Goal: Information Seeking & Learning: Compare options

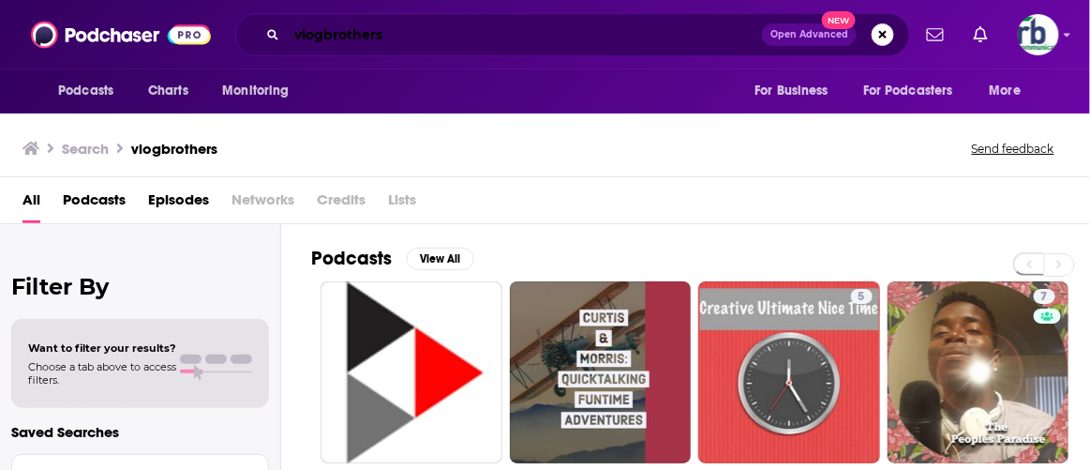
click at [404, 32] on input "vlogbrothers" at bounding box center [524, 35] width 475 height 30
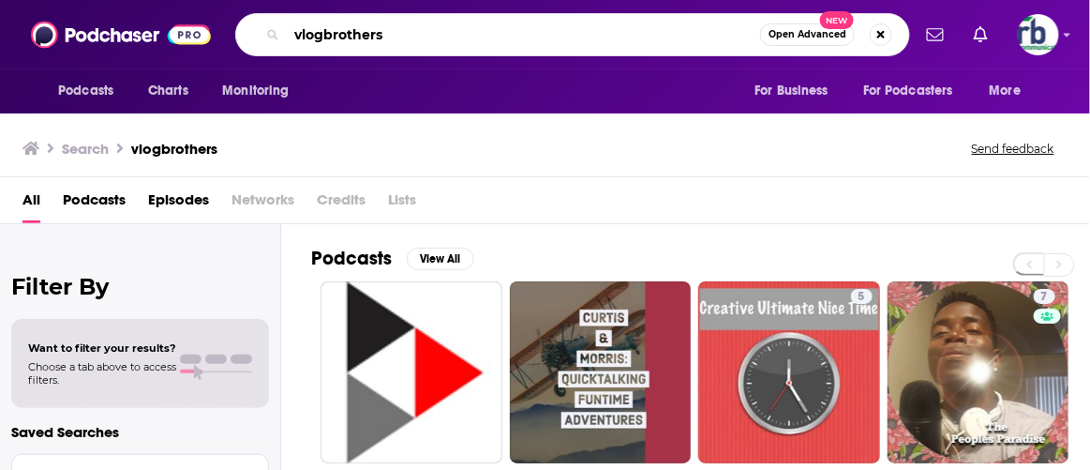
drag, startPoint x: 413, startPoint y: 32, endPoint x: 161, endPoint y: 20, distance: 252.4
click at [161, 21] on div "Podcasts Charts Monitoring vlogbrothers Open Advanced New For Business For Podc…" at bounding box center [545, 34] width 1090 height 69
type input "birding podcasts"
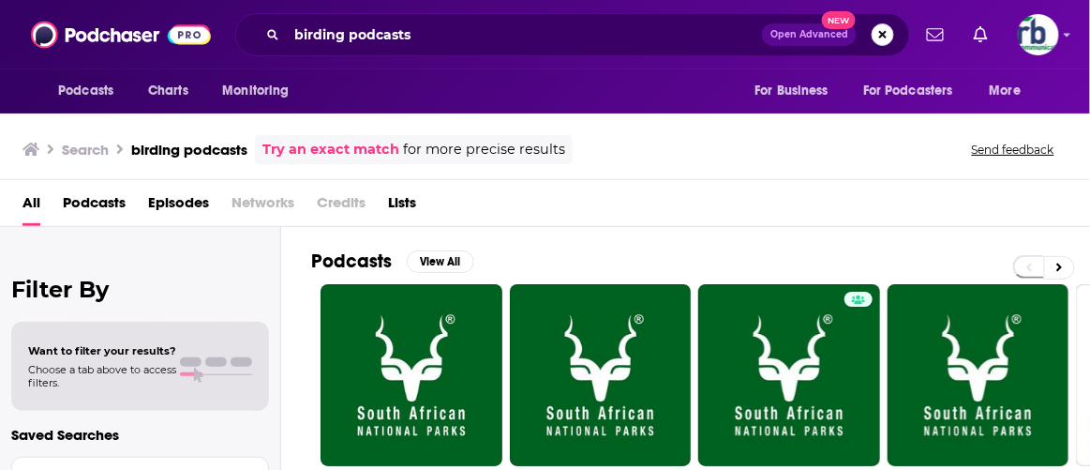
click at [885, 35] on button "Search podcasts, credits, & more..." at bounding box center [883, 34] width 22 height 22
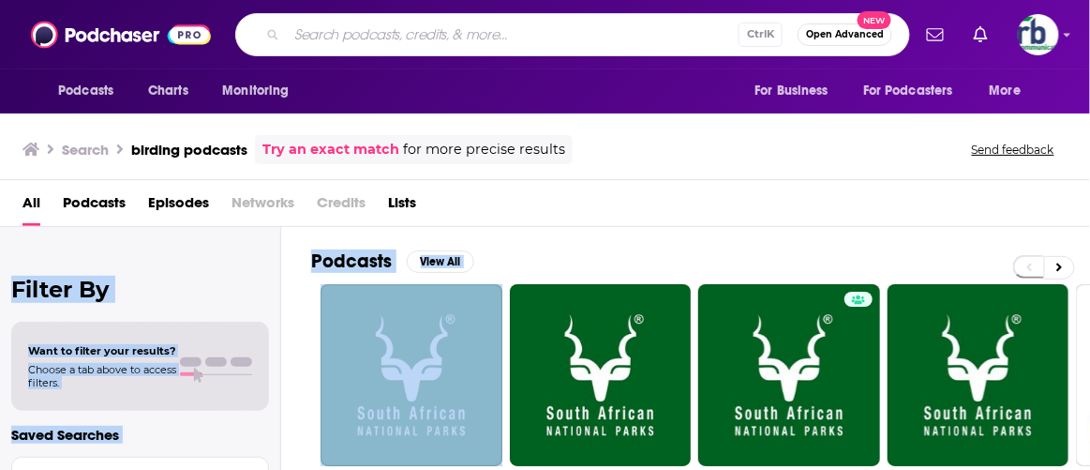
drag, startPoint x: 920, startPoint y: 226, endPoint x: 874, endPoint y: 181, distance: 64.3
click at [925, 219] on div "Search birding podcasts Try an exact match for more precise results Send feedba…" at bounding box center [545, 290] width 1090 height 357
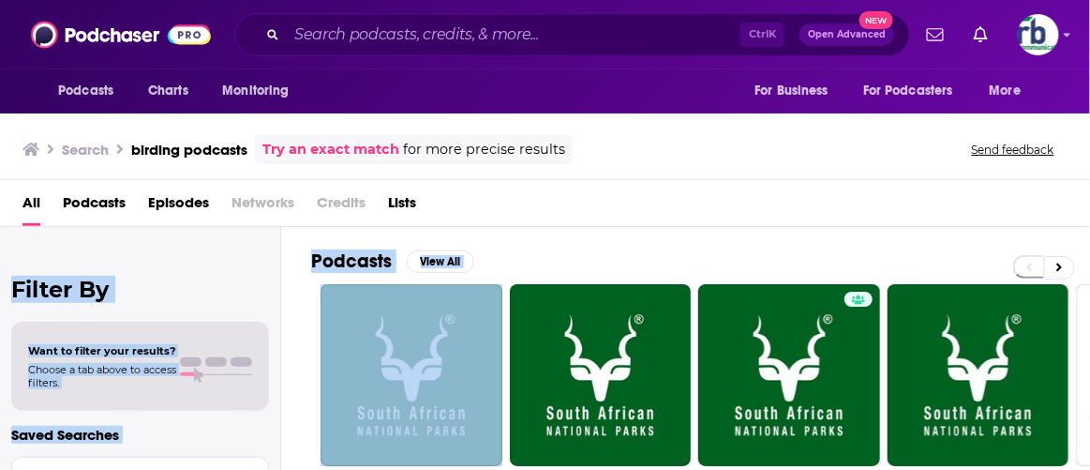
click at [181, 224] on span "Episodes" at bounding box center [178, 206] width 61 height 38
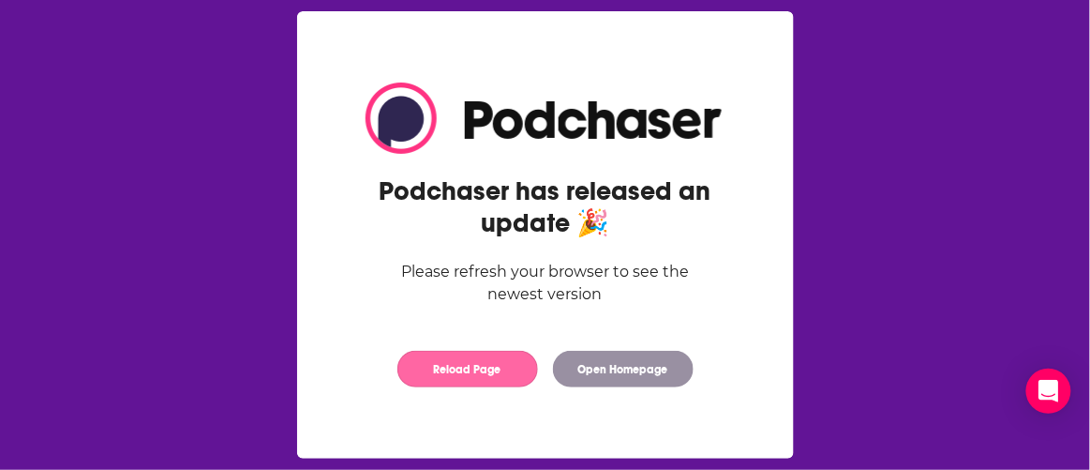
click at [470, 364] on button "Reload Page" at bounding box center [467, 369] width 141 height 37
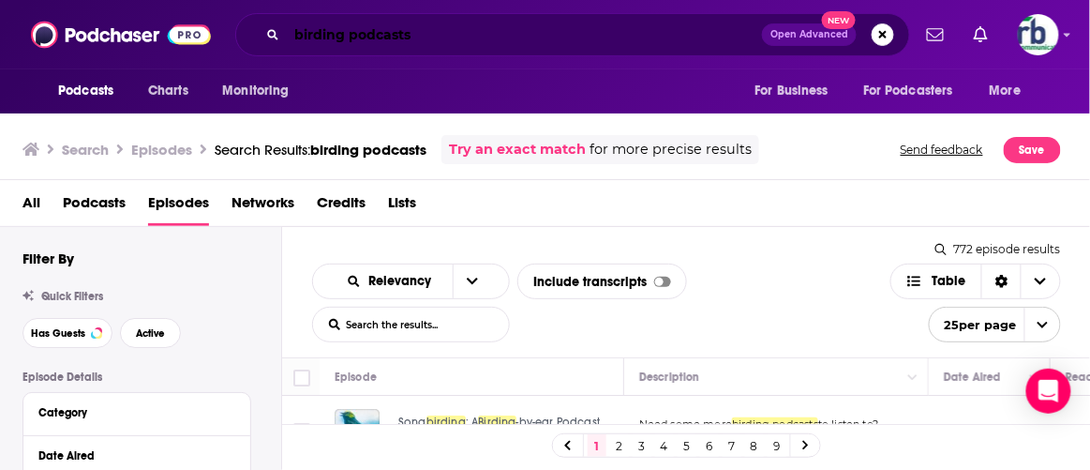
click at [418, 29] on input "birding podcasts" at bounding box center [524, 35] width 475 height 30
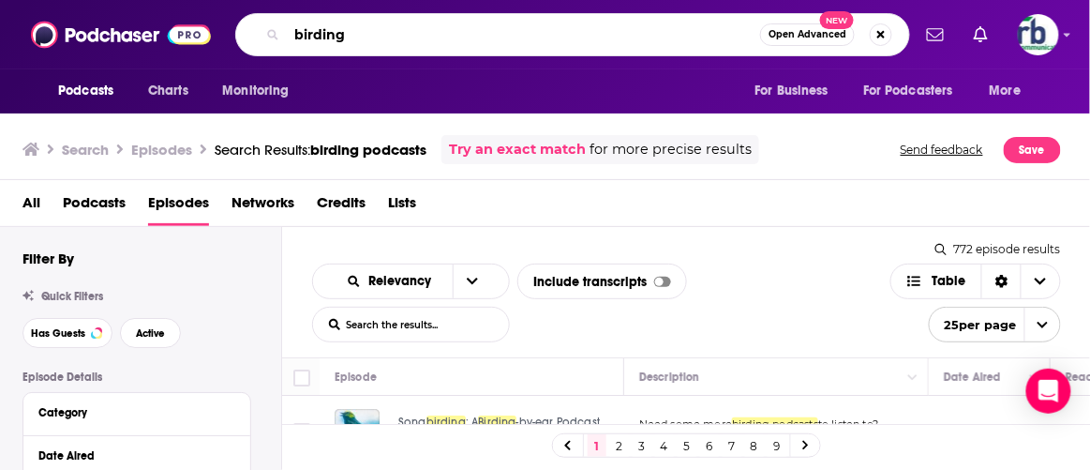
type input "birding"
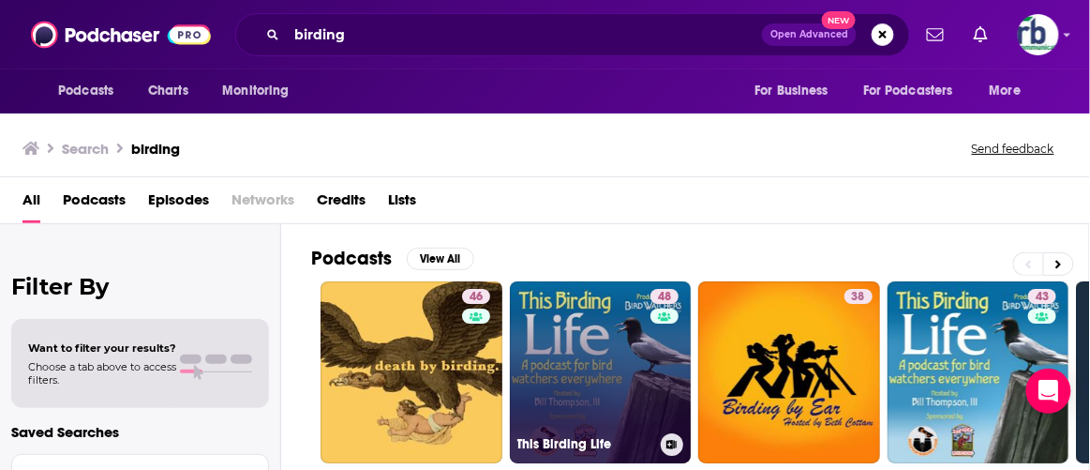
click at [585, 338] on link "48 This Birding Life" at bounding box center [601, 372] width 182 height 182
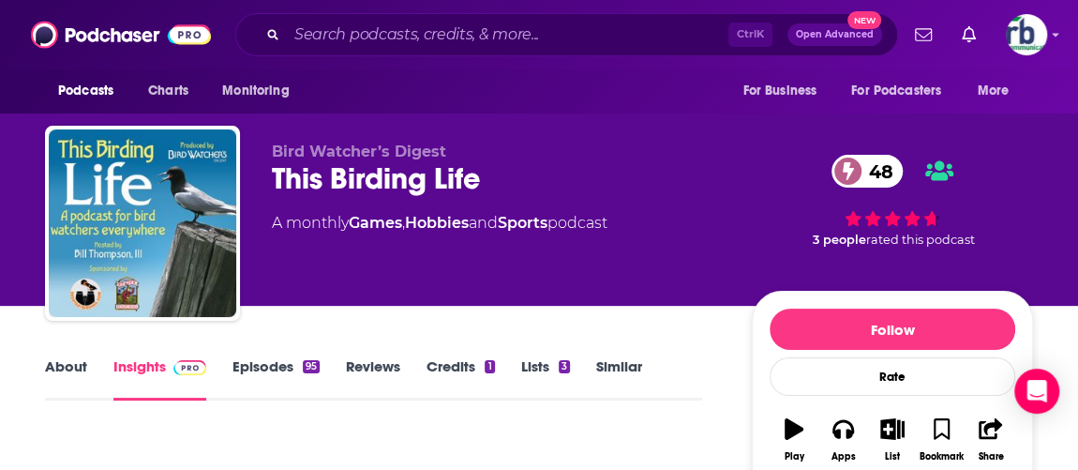
click at [624, 375] on link "Similar" at bounding box center [619, 378] width 46 height 43
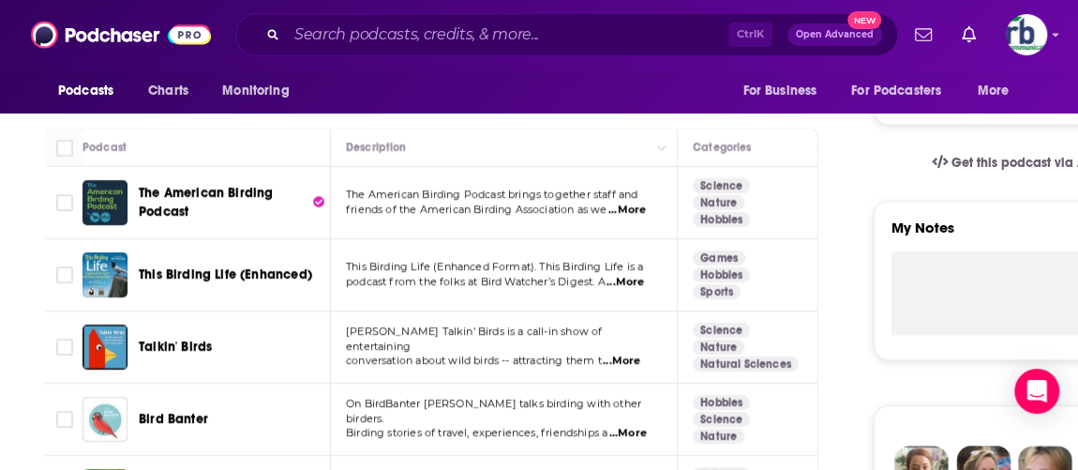
scroll to position [596, 0]
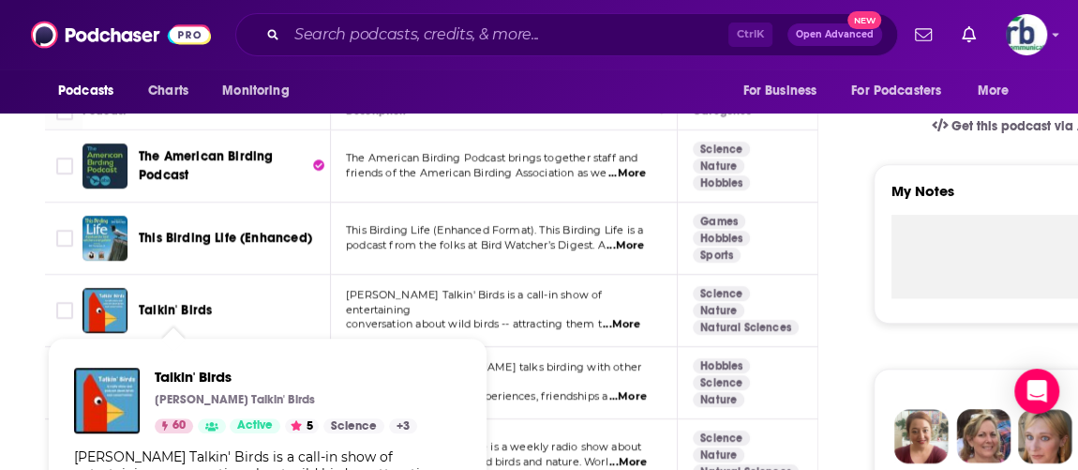
click at [167, 304] on span "Talkin' Birds" at bounding box center [175, 310] width 73 height 16
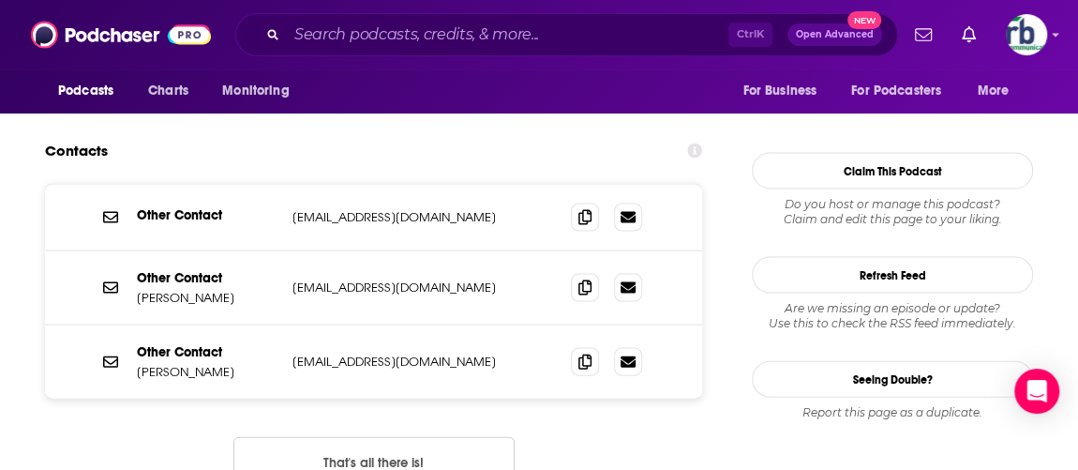
scroll to position [1874, 0]
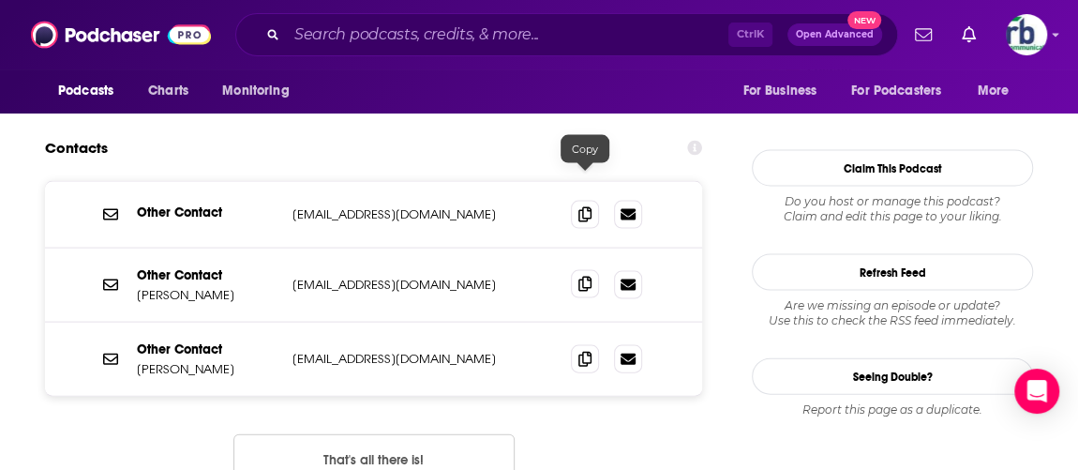
click at [587, 277] on icon at bounding box center [584, 284] width 13 height 15
drag, startPoint x: 576, startPoint y: 252, endPoint x: 590, endPoint y: 252, distance: 13.1
click at [576, 344] on span at bounding box center [585, 358] width 28 height 28
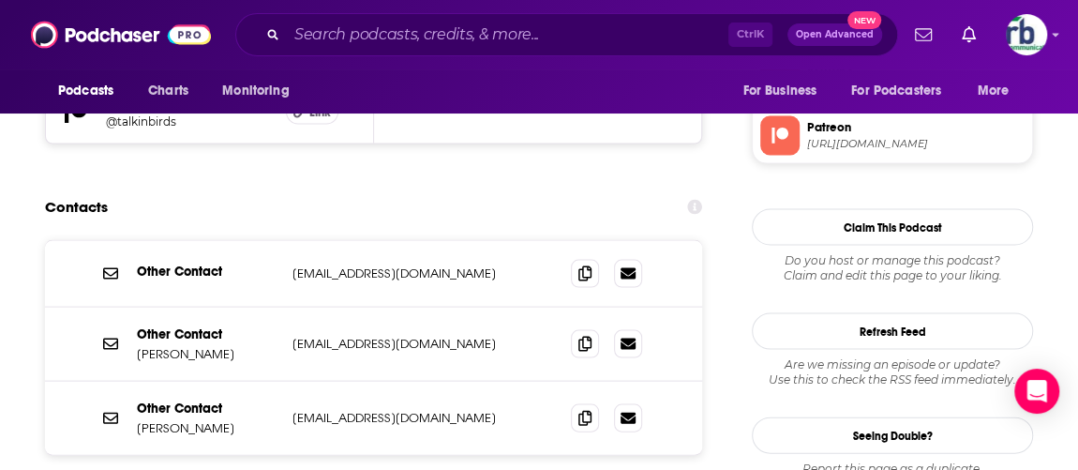
scroll to position [1789, 0]
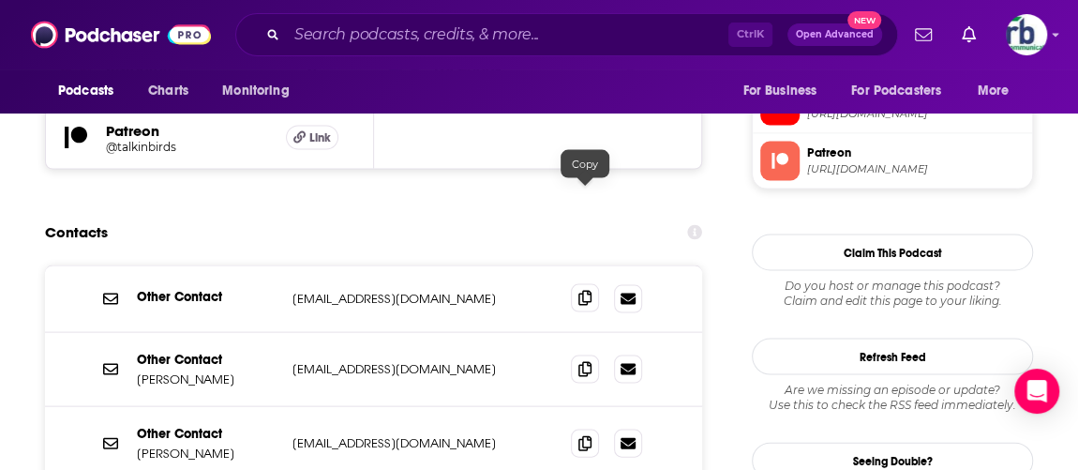
click at [585, 291] on icon at bounding box center [584, 298] width 13 height 15
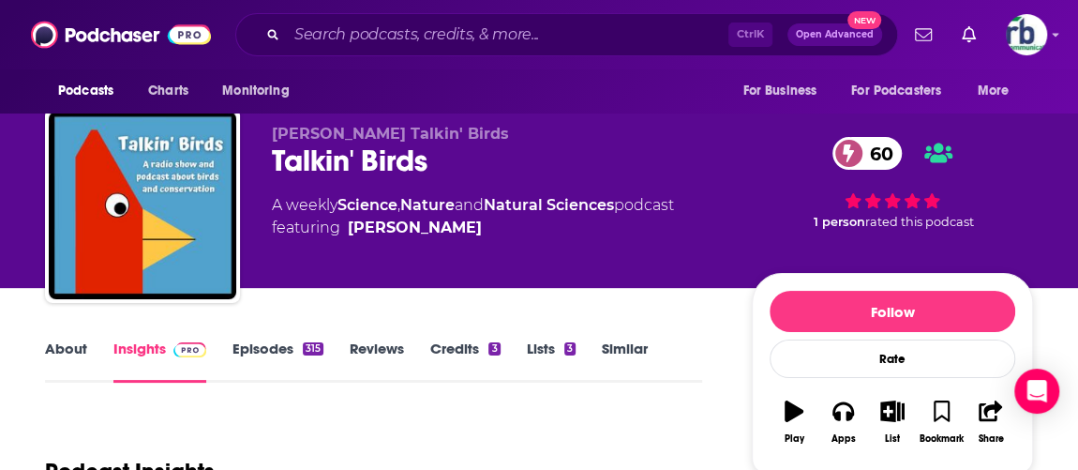
scroll to position [0, 0]
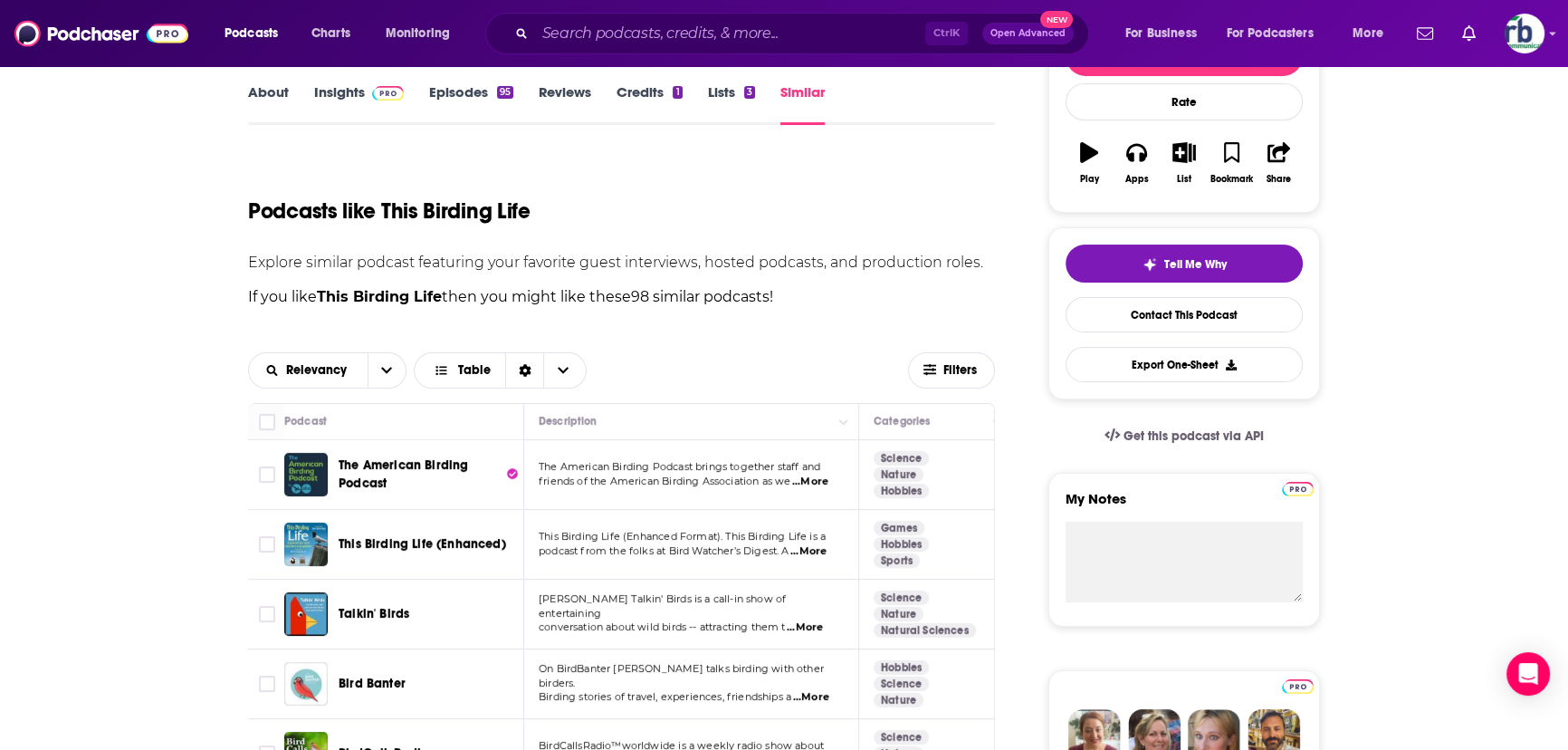
scroll to position [412, 0]
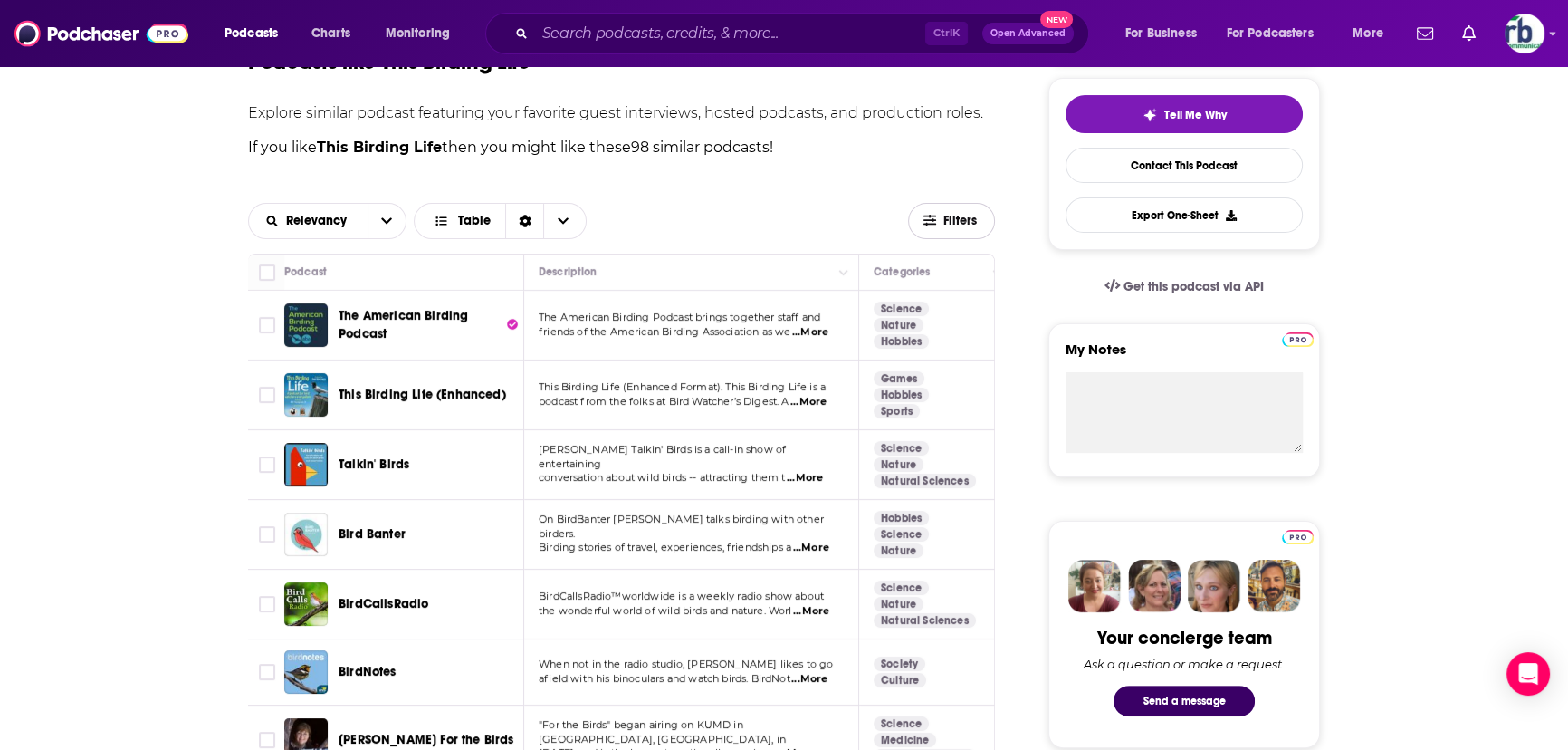
click at [963, 216] on span "Filters" at bounding box center [961, 220] width 36 height 13
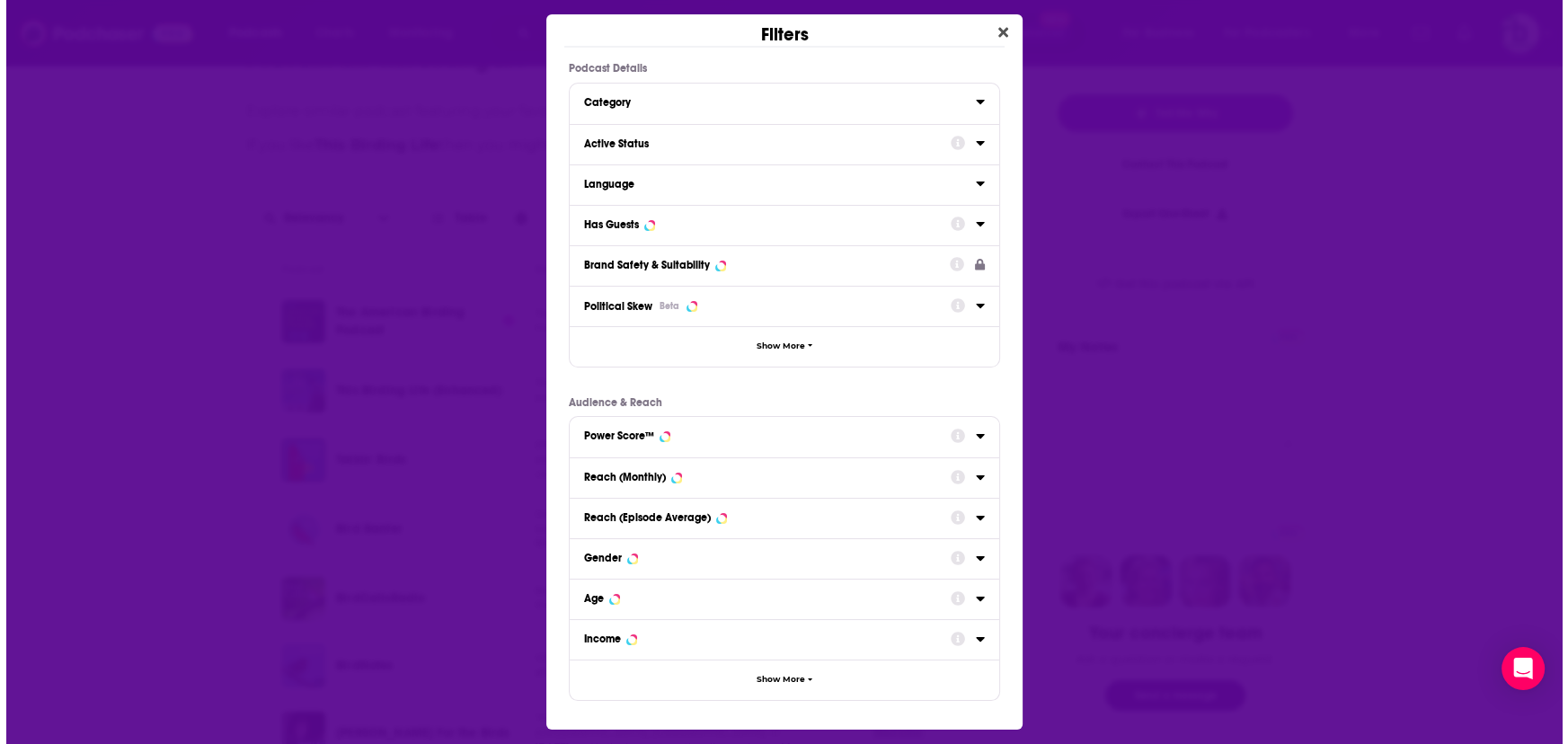
scroll to position [0, 0]
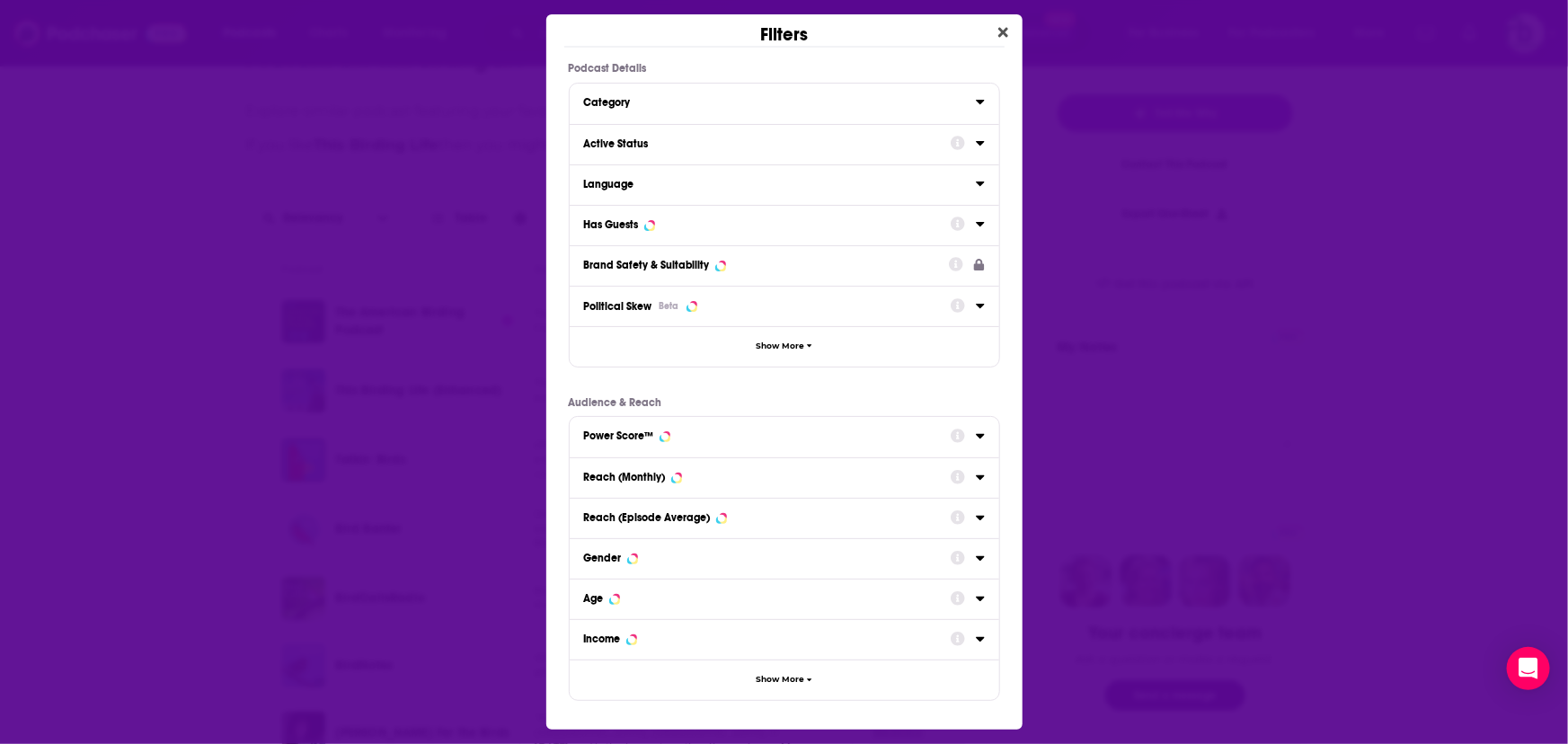
click at [979, 222] on icon "Dialog" at bounding box center [980, 224] width 8 height 5
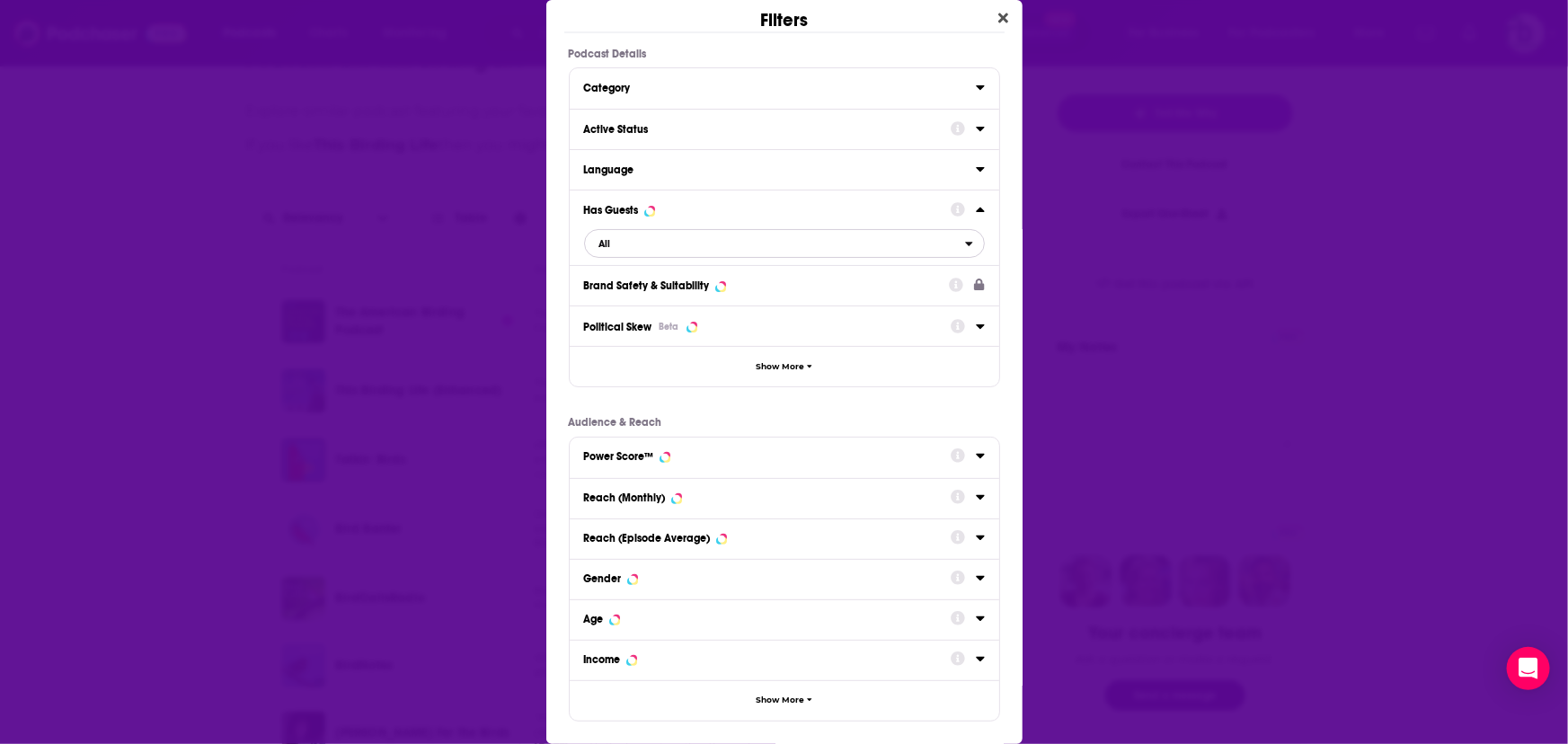
click at [944, 241] on span "All" at bounding box center [774, 244] width 380 height 23
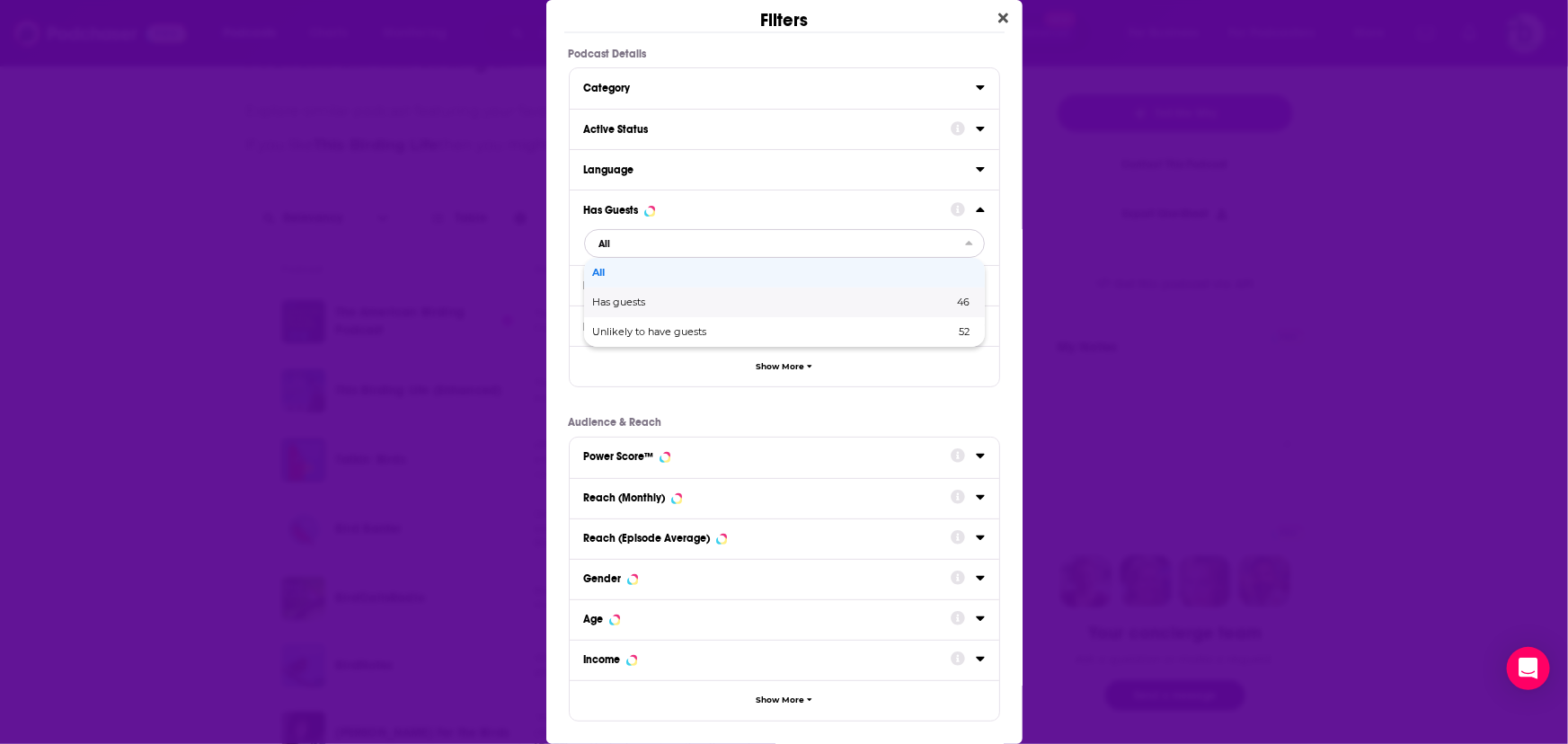
click at [637, 297] on span "Has guests" at bounding box center [697, 302] width 207 height 10
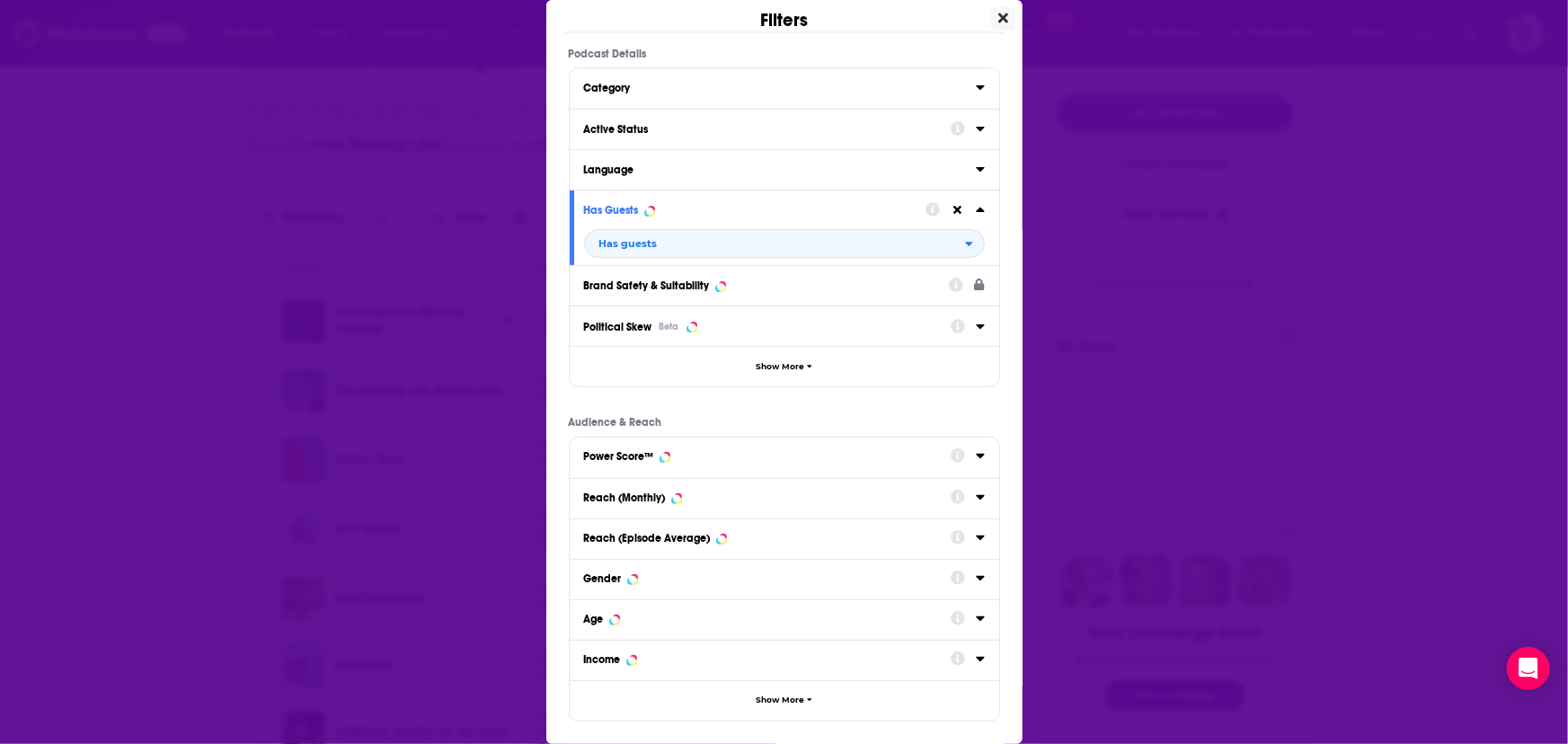
click at [998, 13] on icon "Close" at bounding box center [1003, 17] width 10 height 14
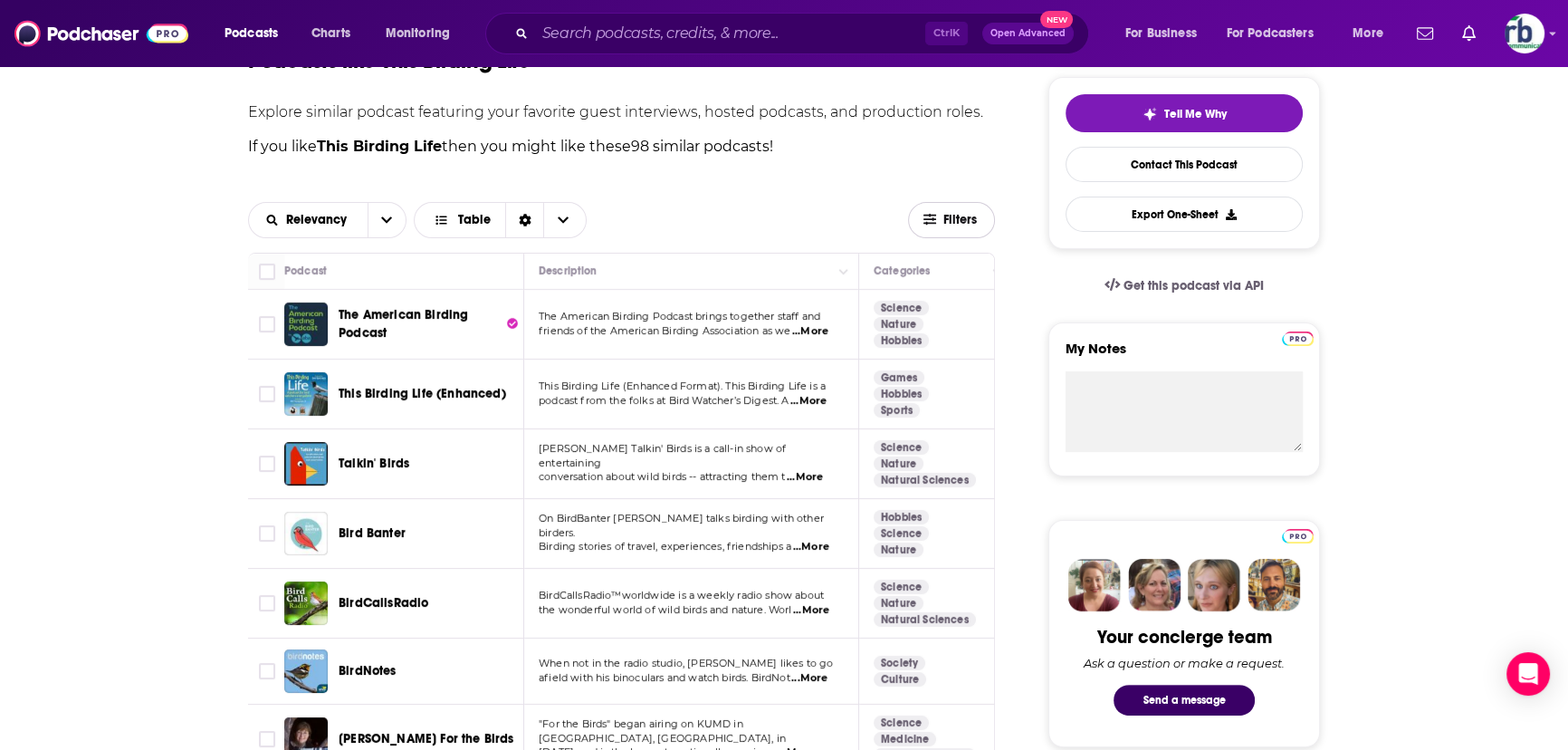
scroll to position [576, 0]
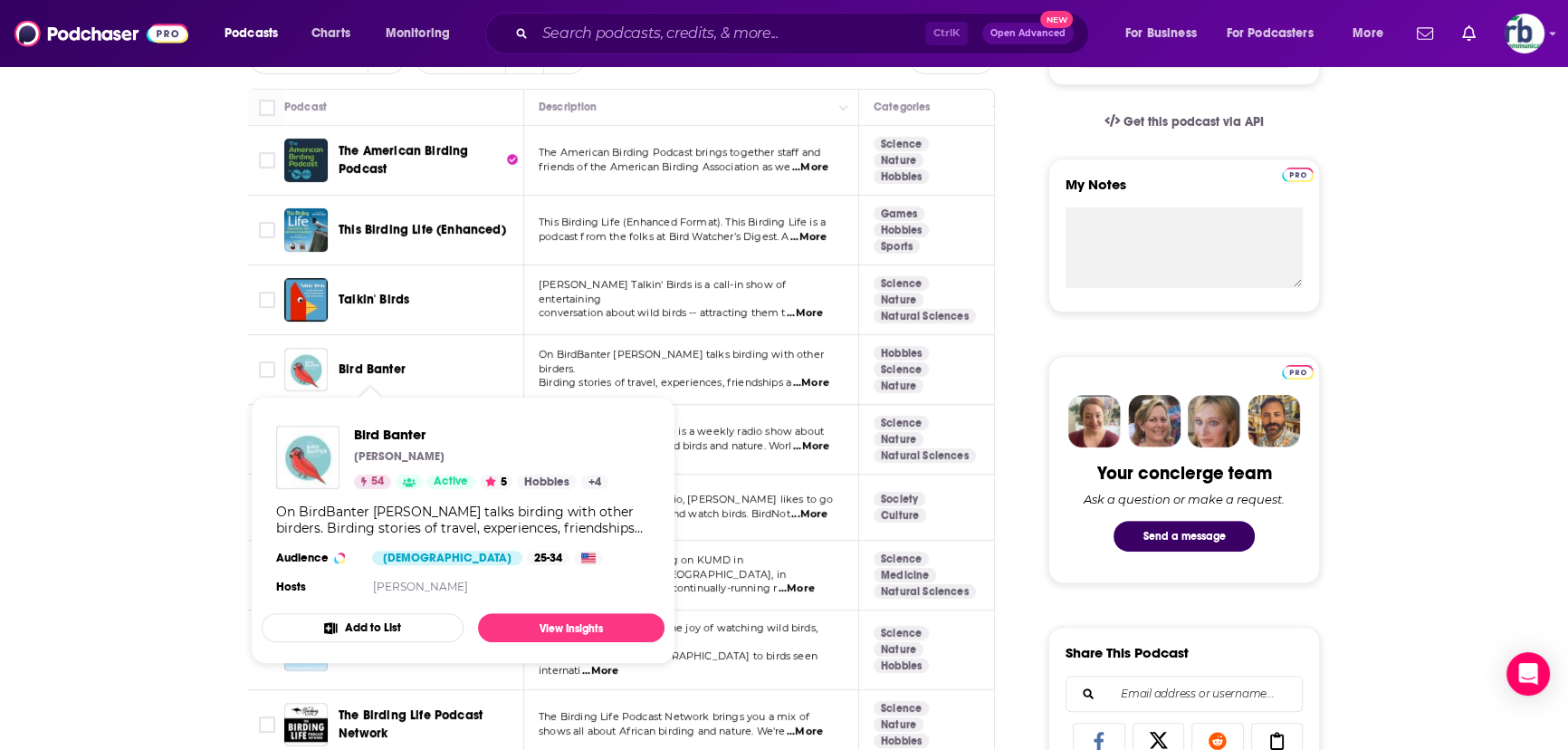
click at [364, 365] on span "Bird Banter" at bounding box center [372, 369] width 67 height 15
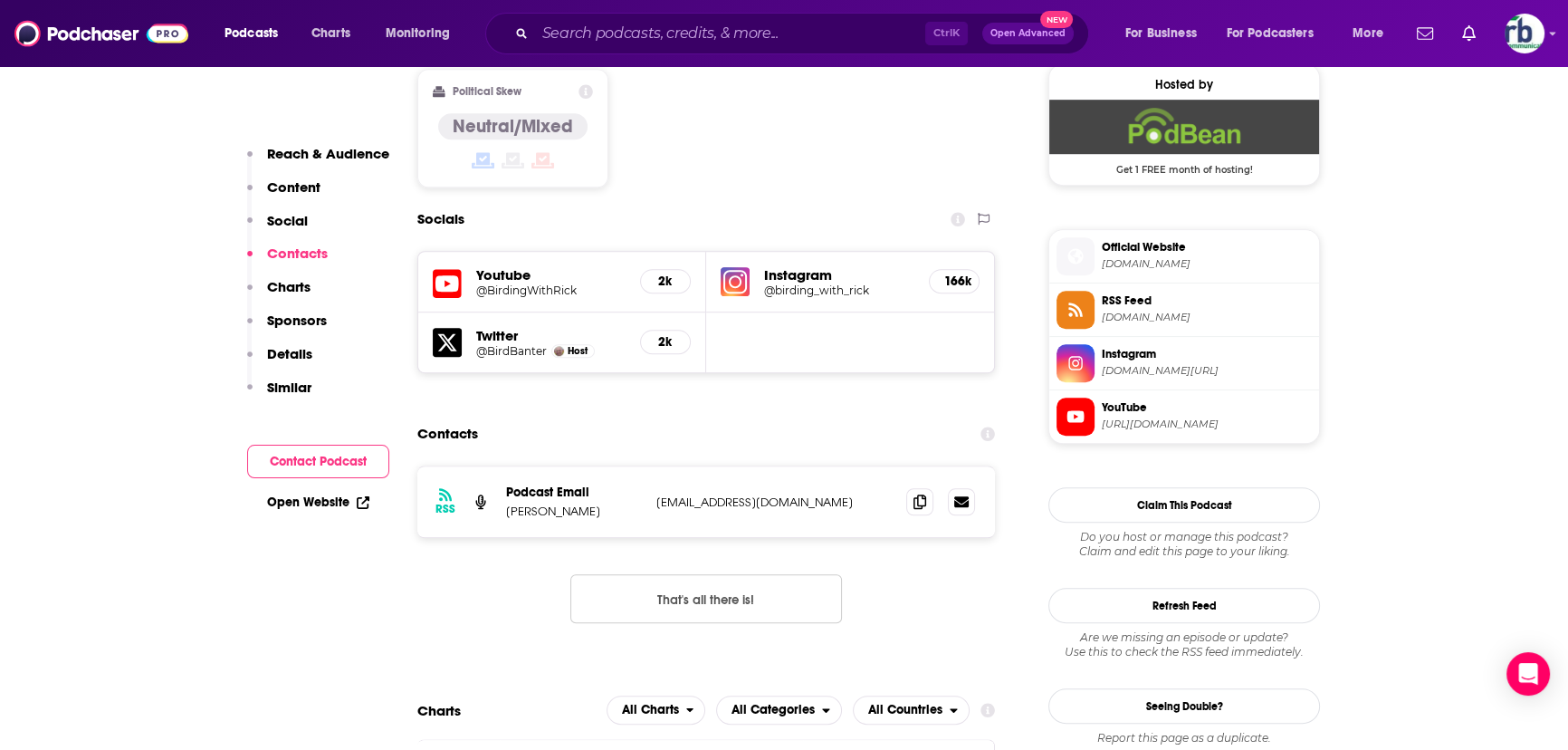
scroll to position [1565, 0]
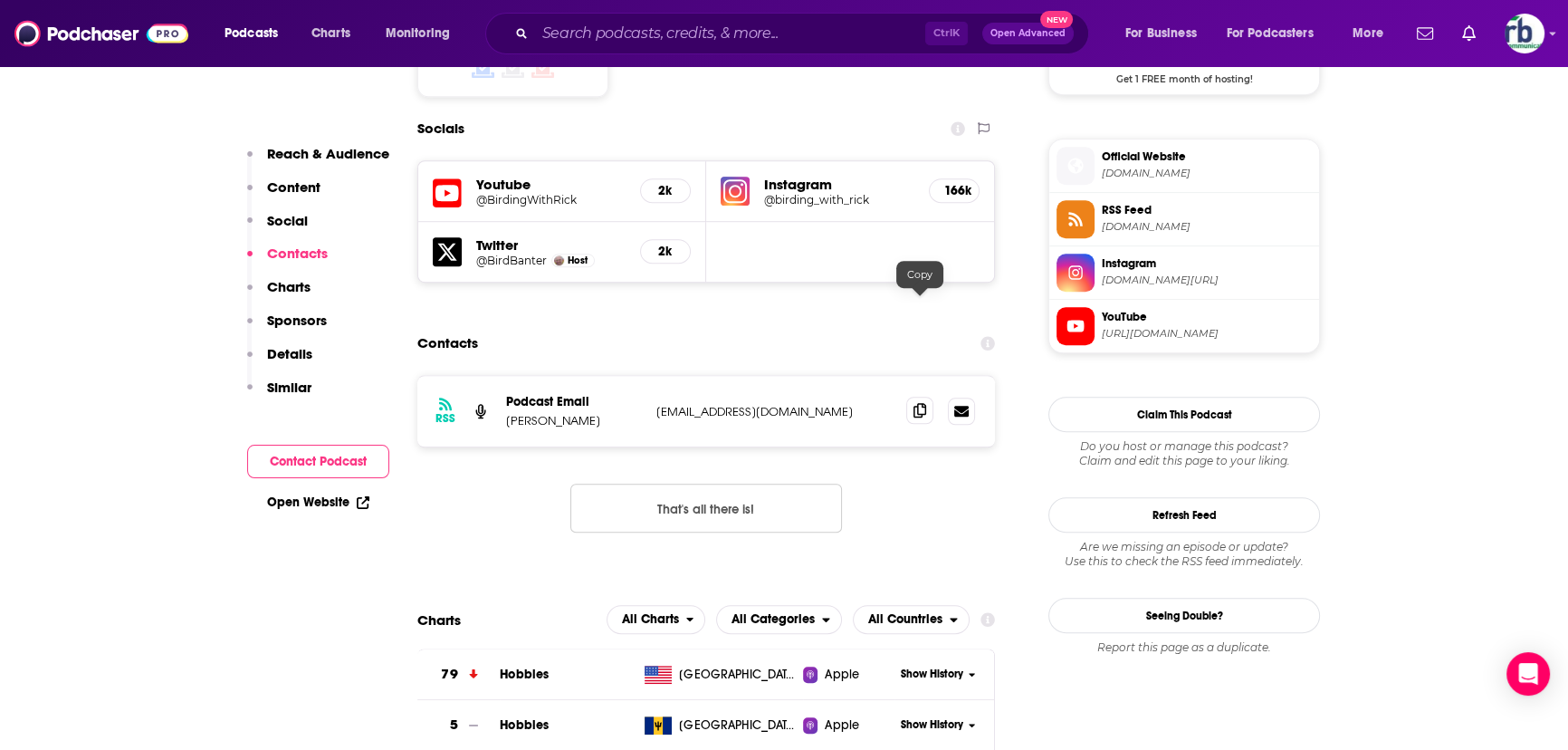
click at [918, 403] on icon at bounding box center [920, 410] width 13 height 14
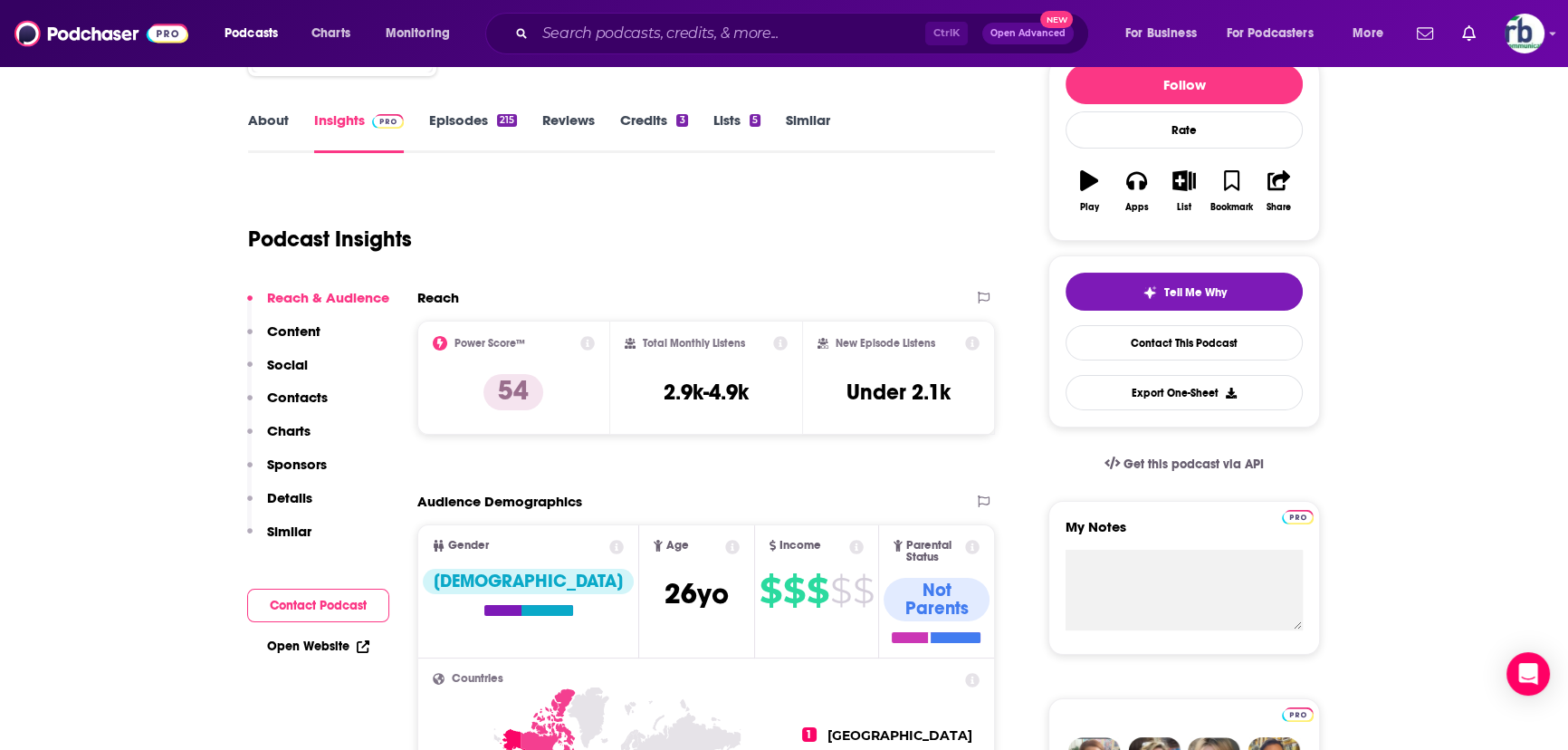
scroll to position [0, 0]
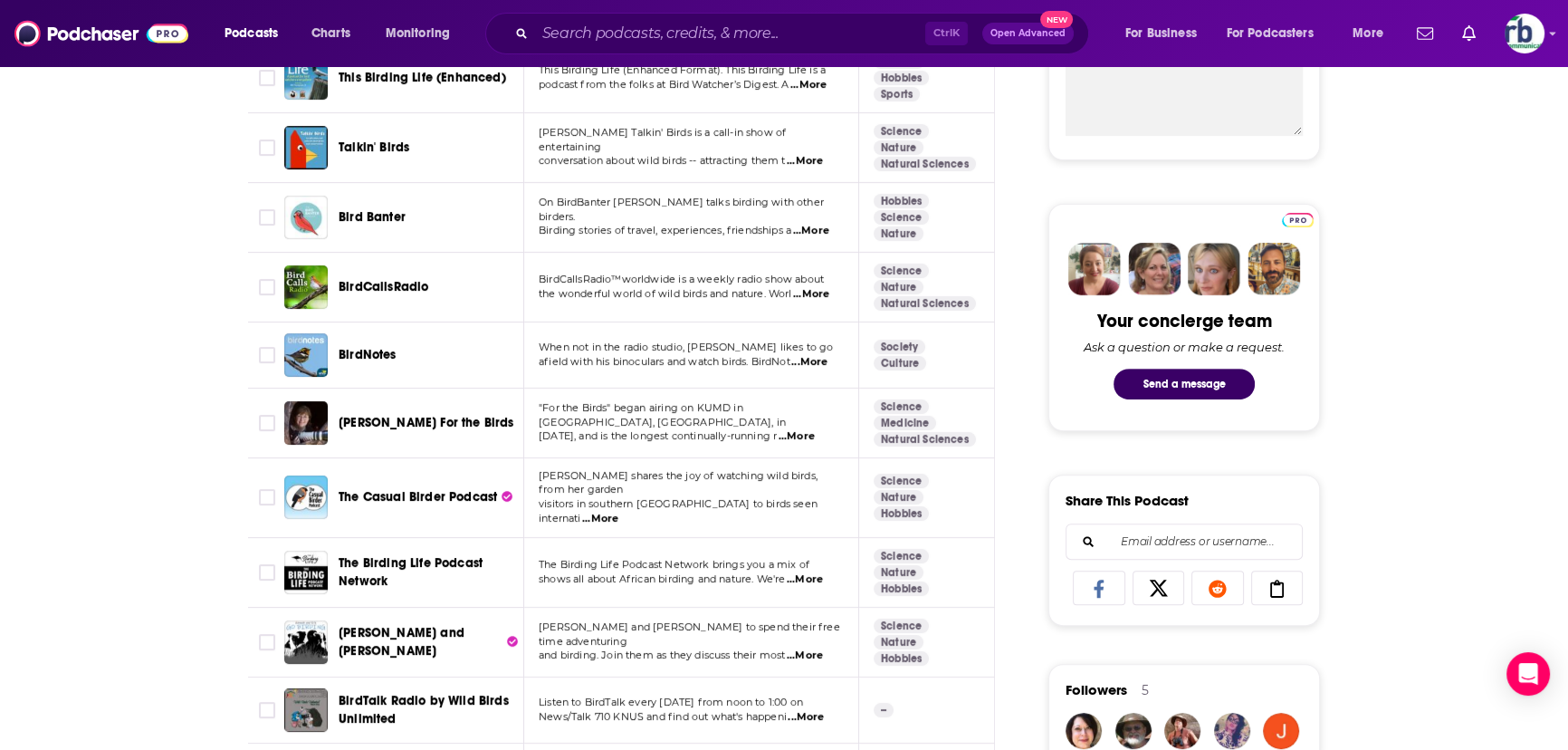
scroll to position [741, 0]
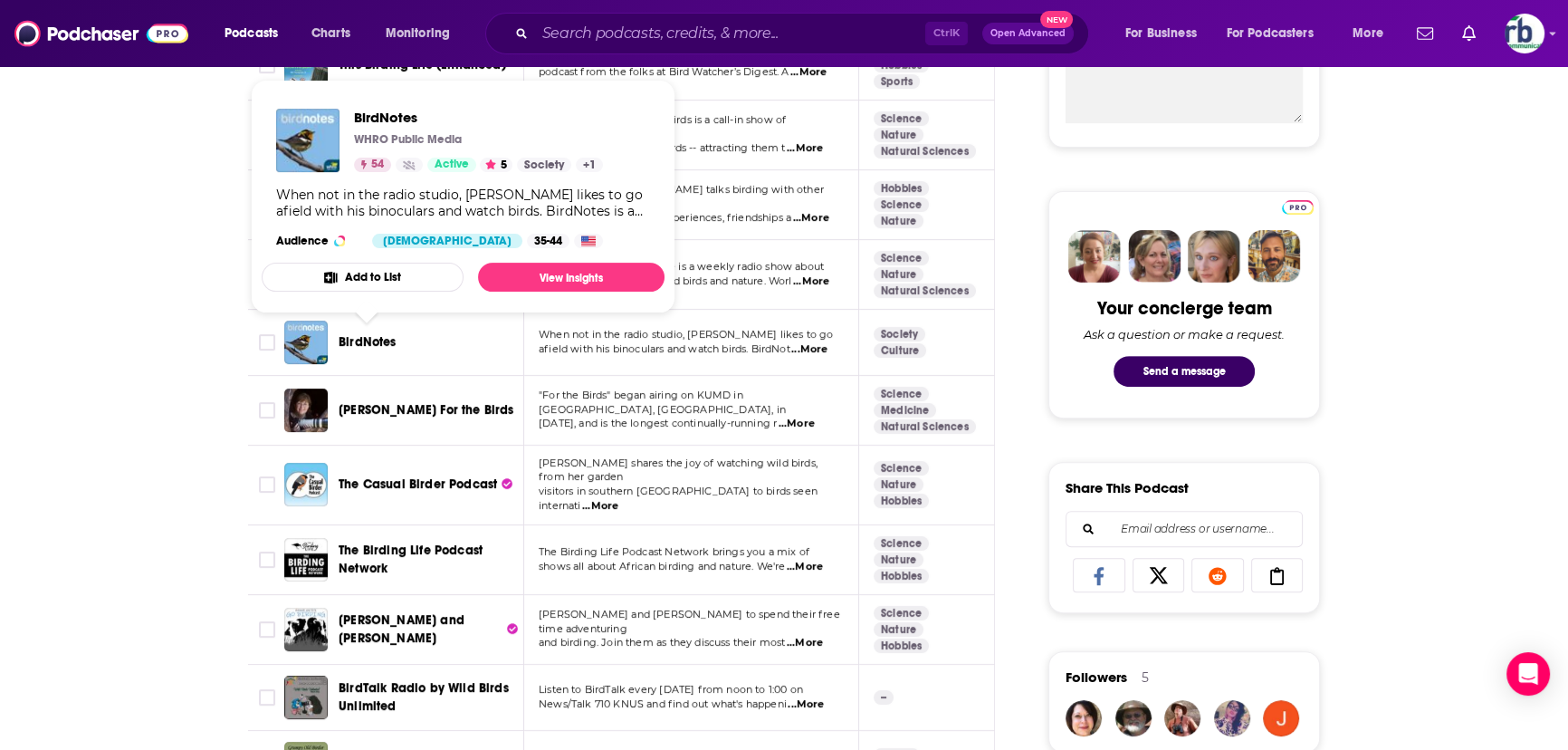
click at [371, 342] on span "BirdNotes" at bounding box center [368, 342] width 58 height 15
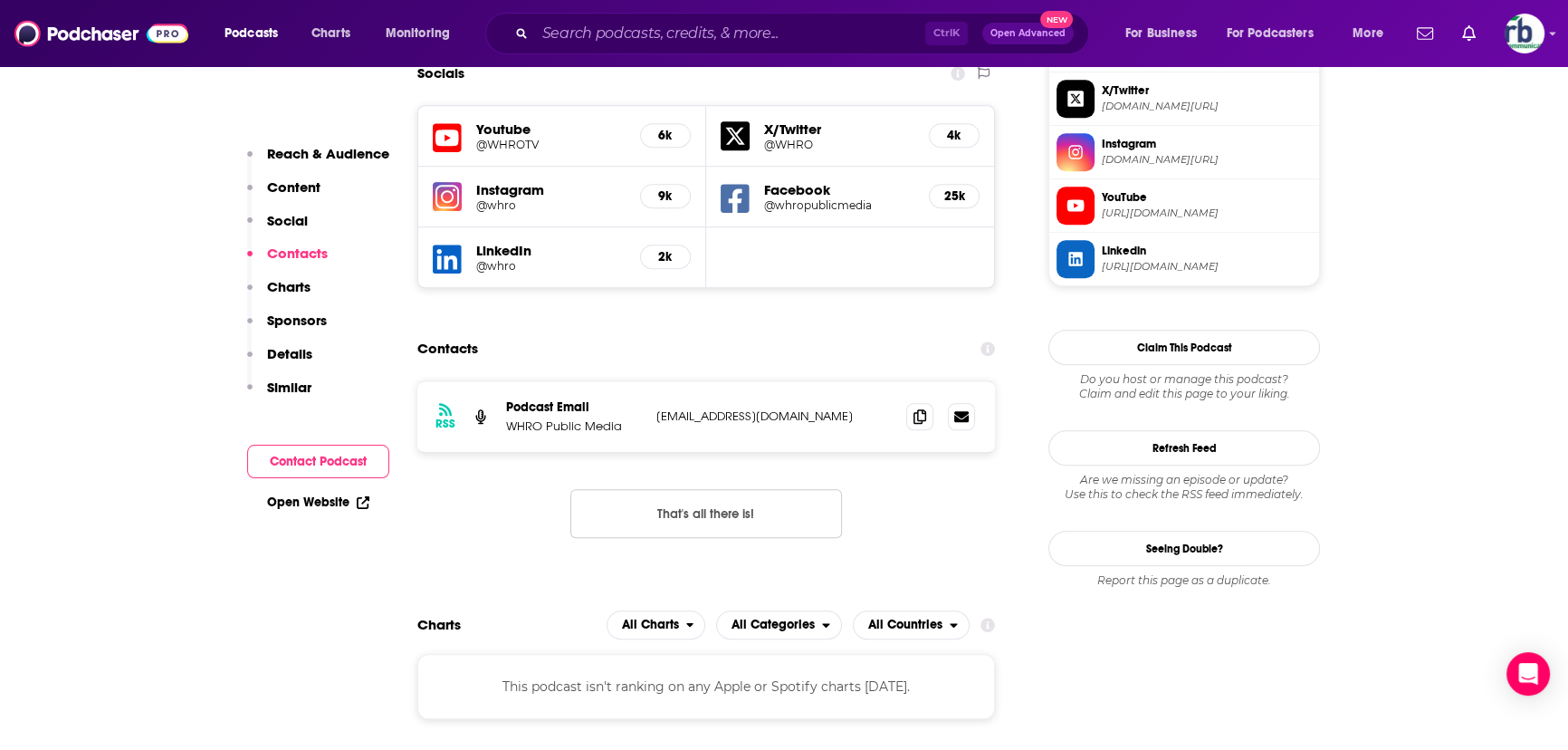
scroll to position [1729, 0]
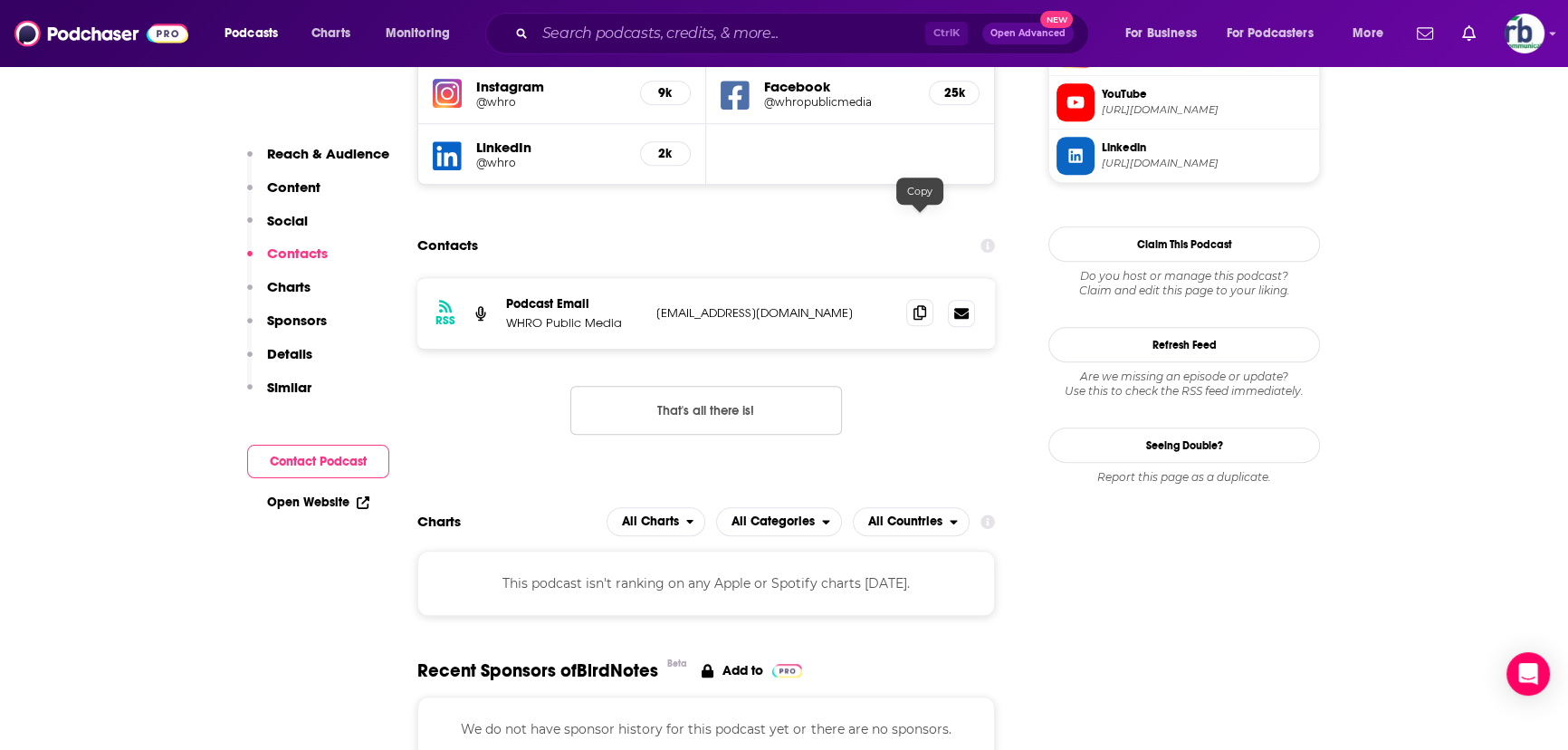
click at [925, 305] on icon at bounding box center [920, 312] width 13 height 14
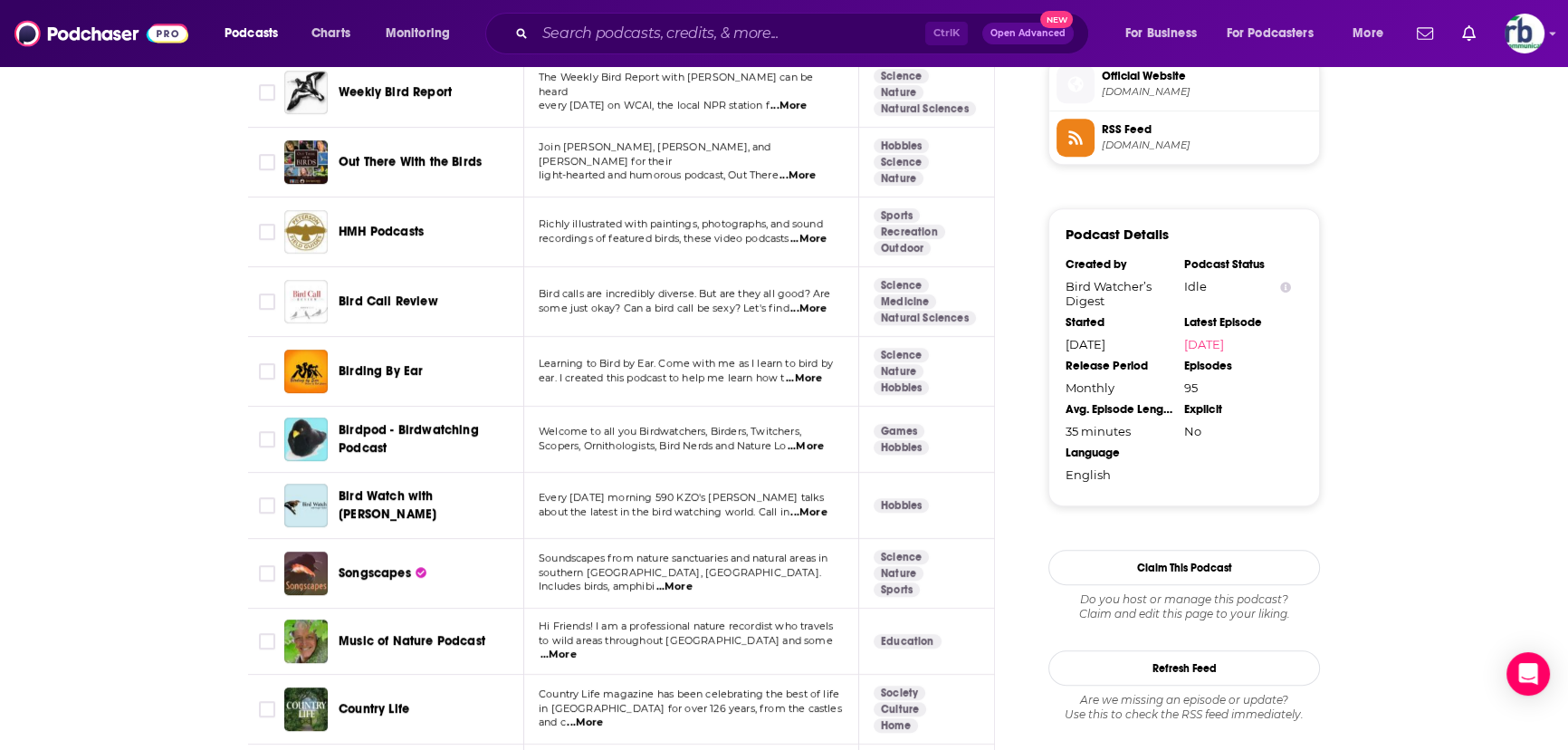
scroll to position [1482, 0]
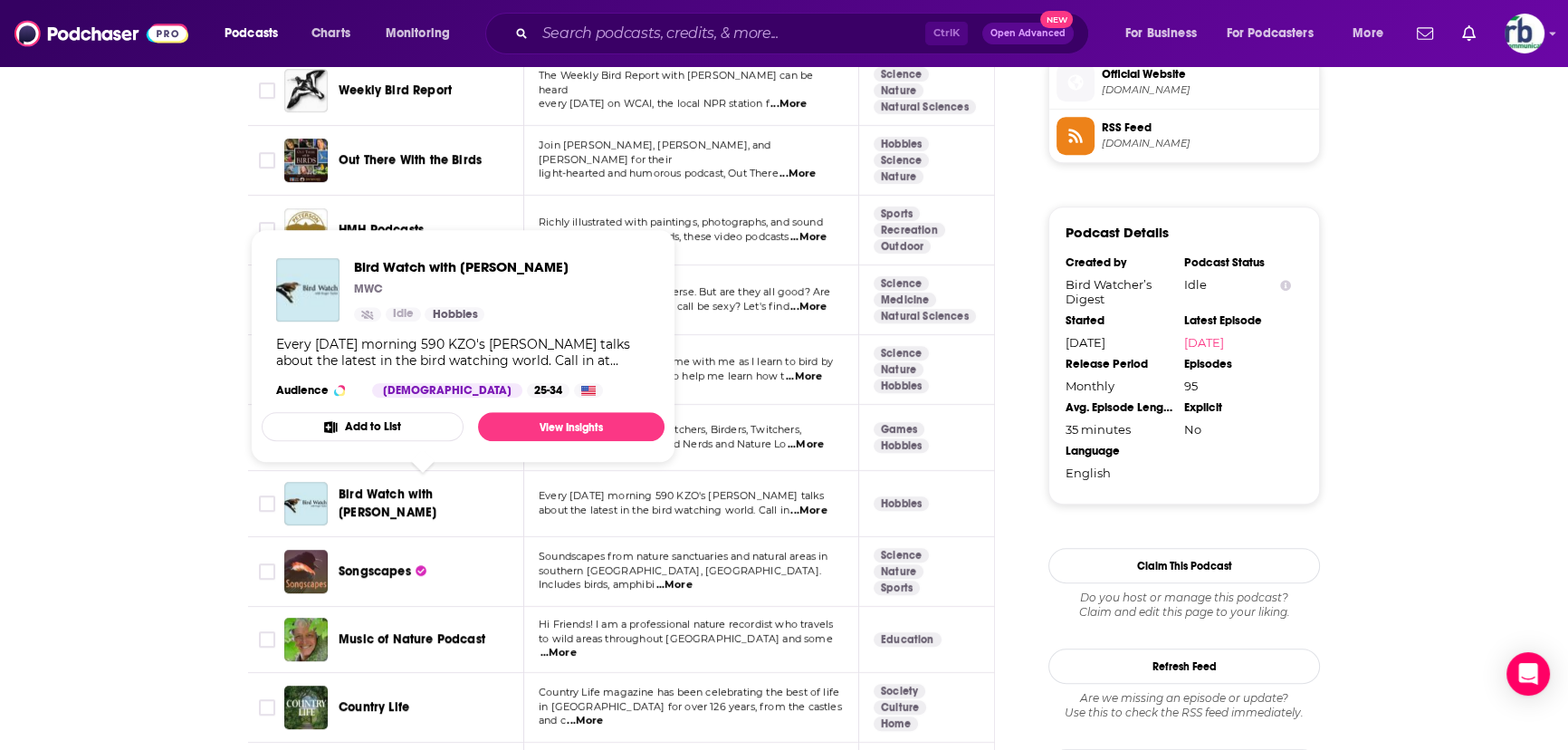
click at [425, 453] on span "Bird Watch with [PERSON_NAME]" at bounding box center [387, 503] width 98 height 34
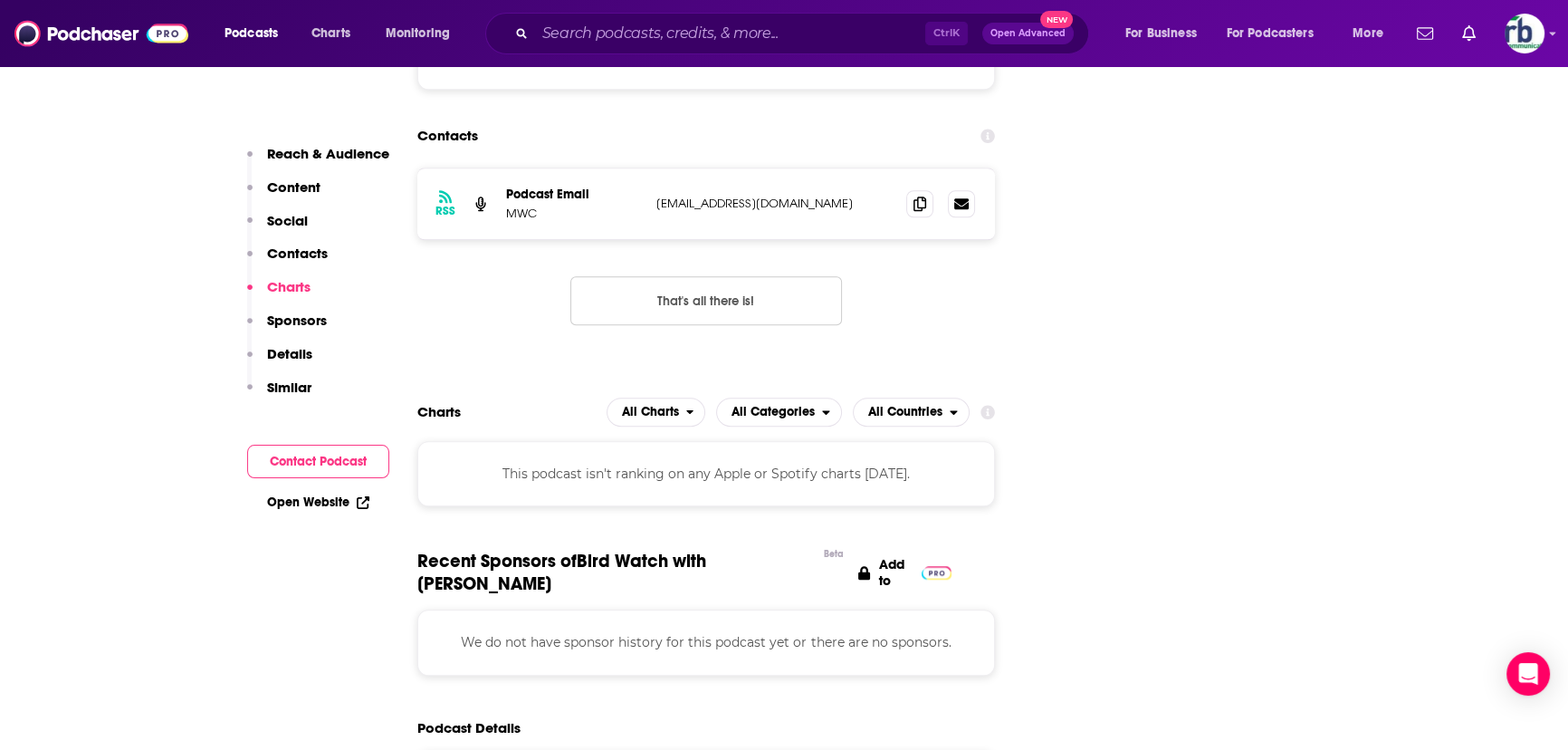
scroll to position [1893, 0]
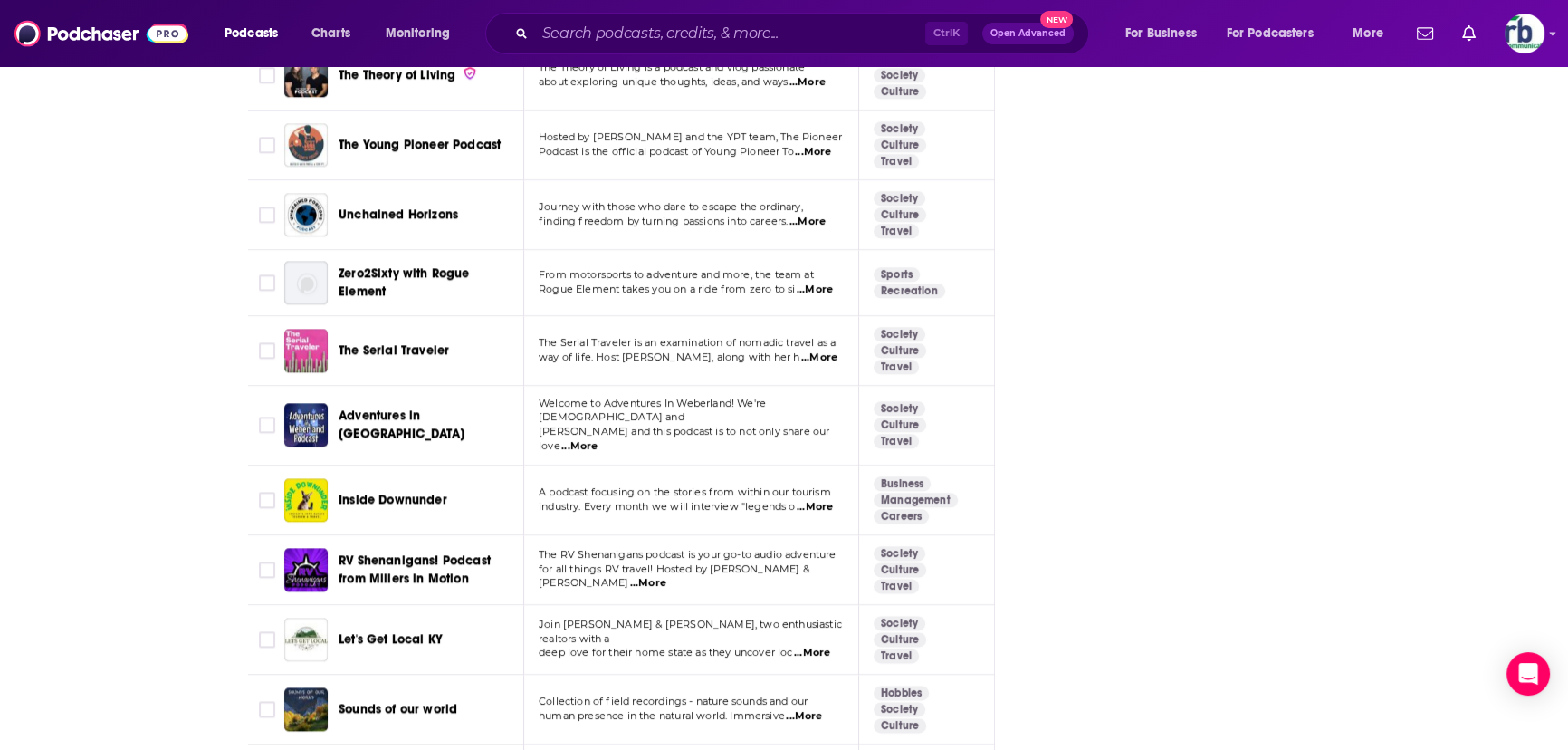
scroll to position [3623, 0]
